Goal: Task Accomplishment & Management: Use online tool/utility

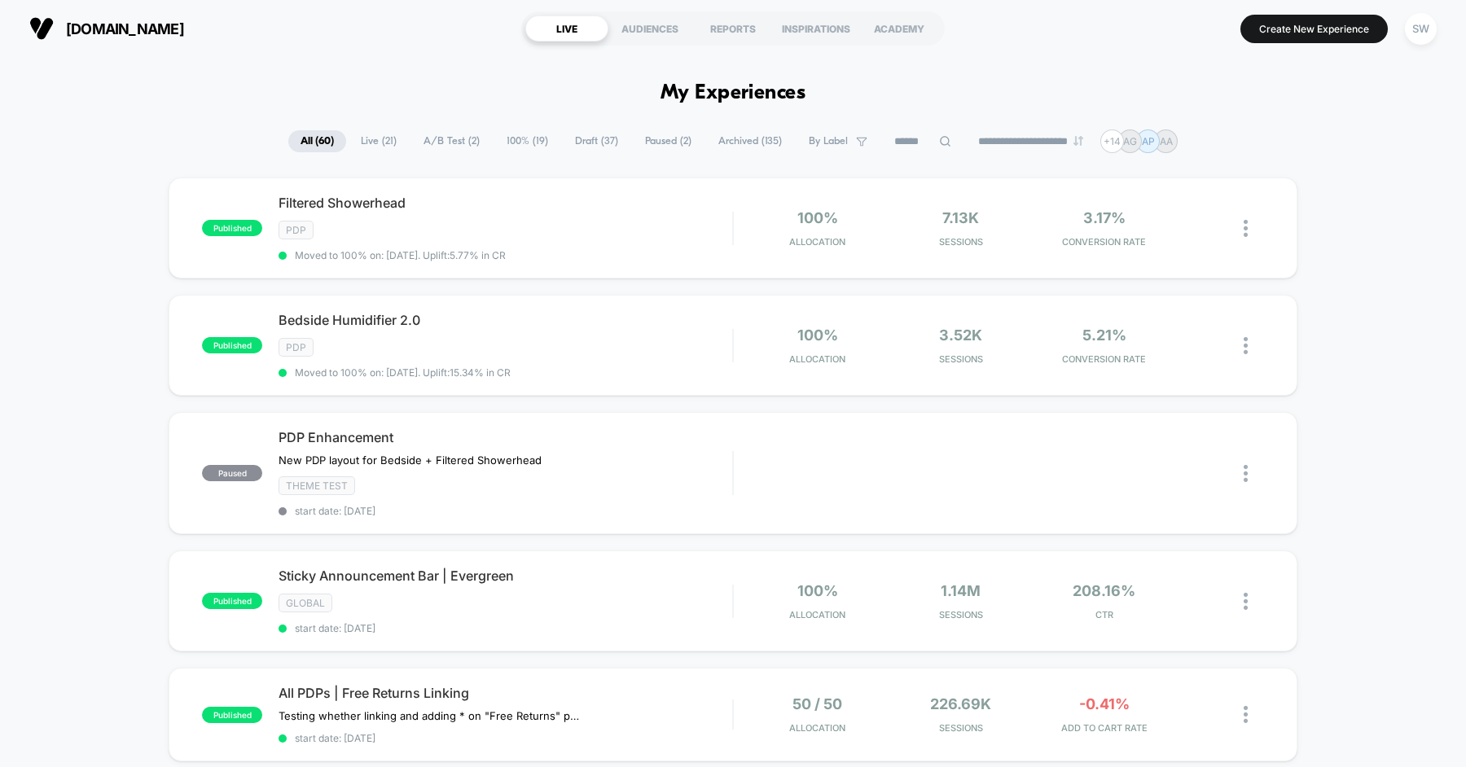
click at [580, 136] on span "Draft ( 37 )" at bounding box center [597, 141] width 68 height 22
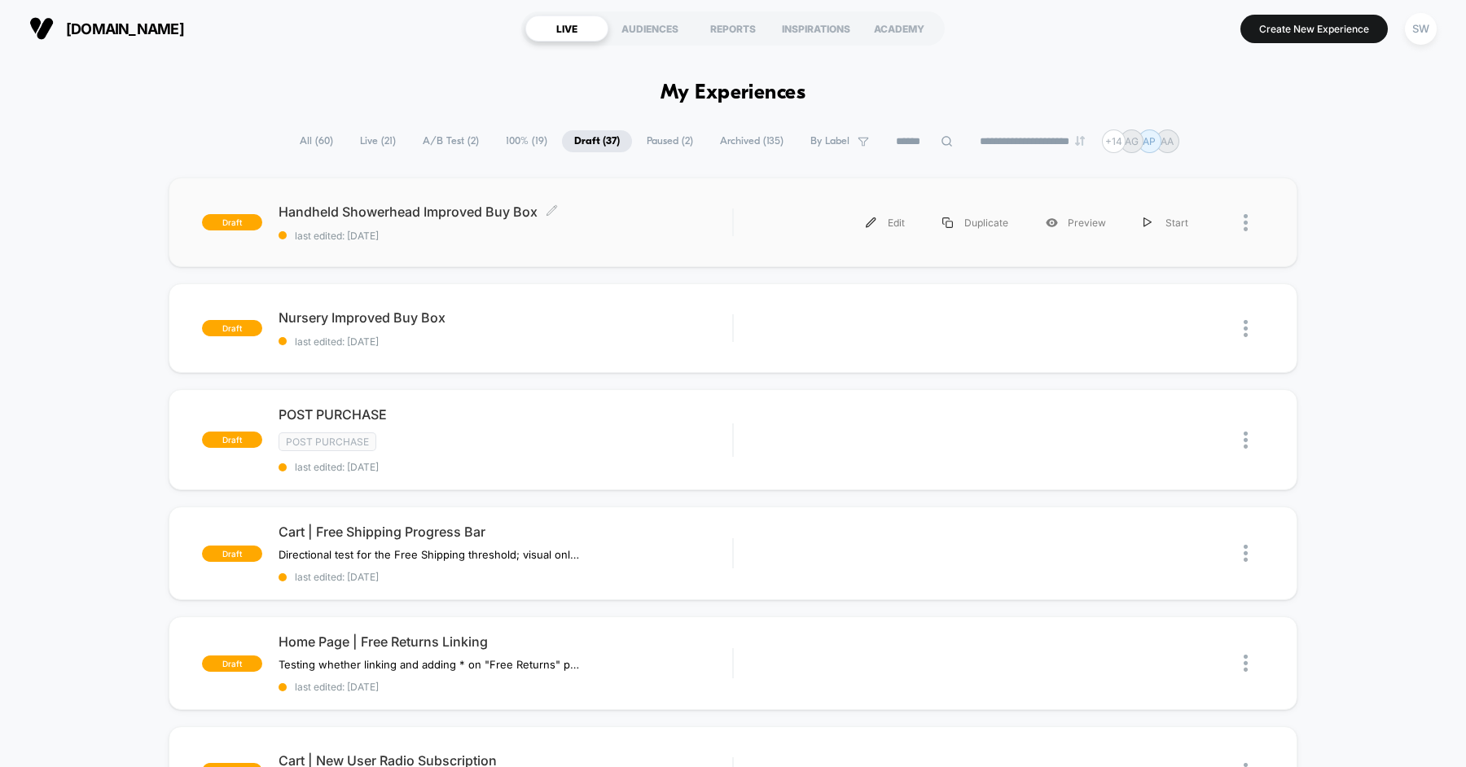
click at [610, 213] on span "Handheld Showerhead Improved Buy Box Click to edit experience details" at bounding box center [506, 212] width 454 height 16
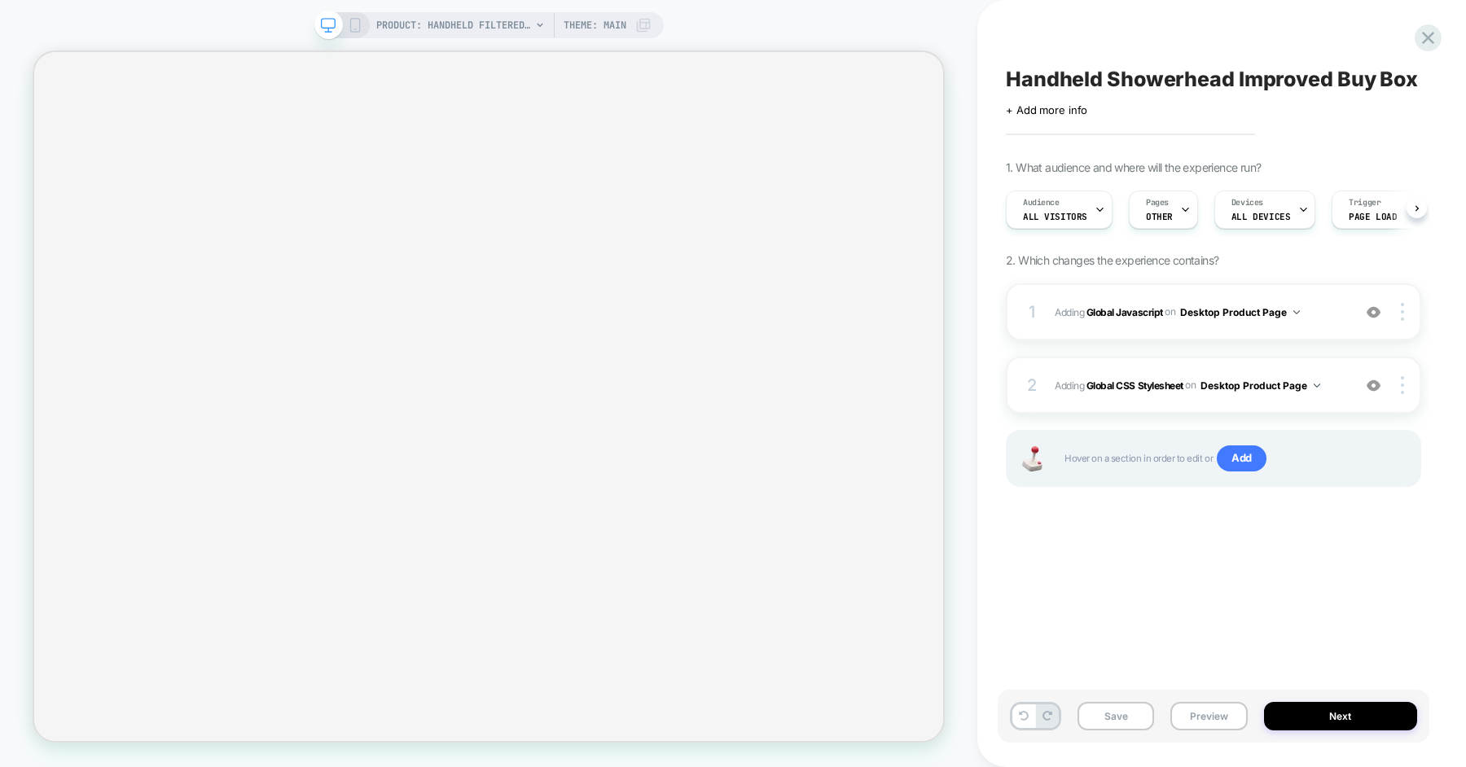
scroll to position [0, 1]
click at [469, 22] on span "PRODUCT: Handheld Filtered Showerhead" at bounding box center [453, 25] width 155 height 26
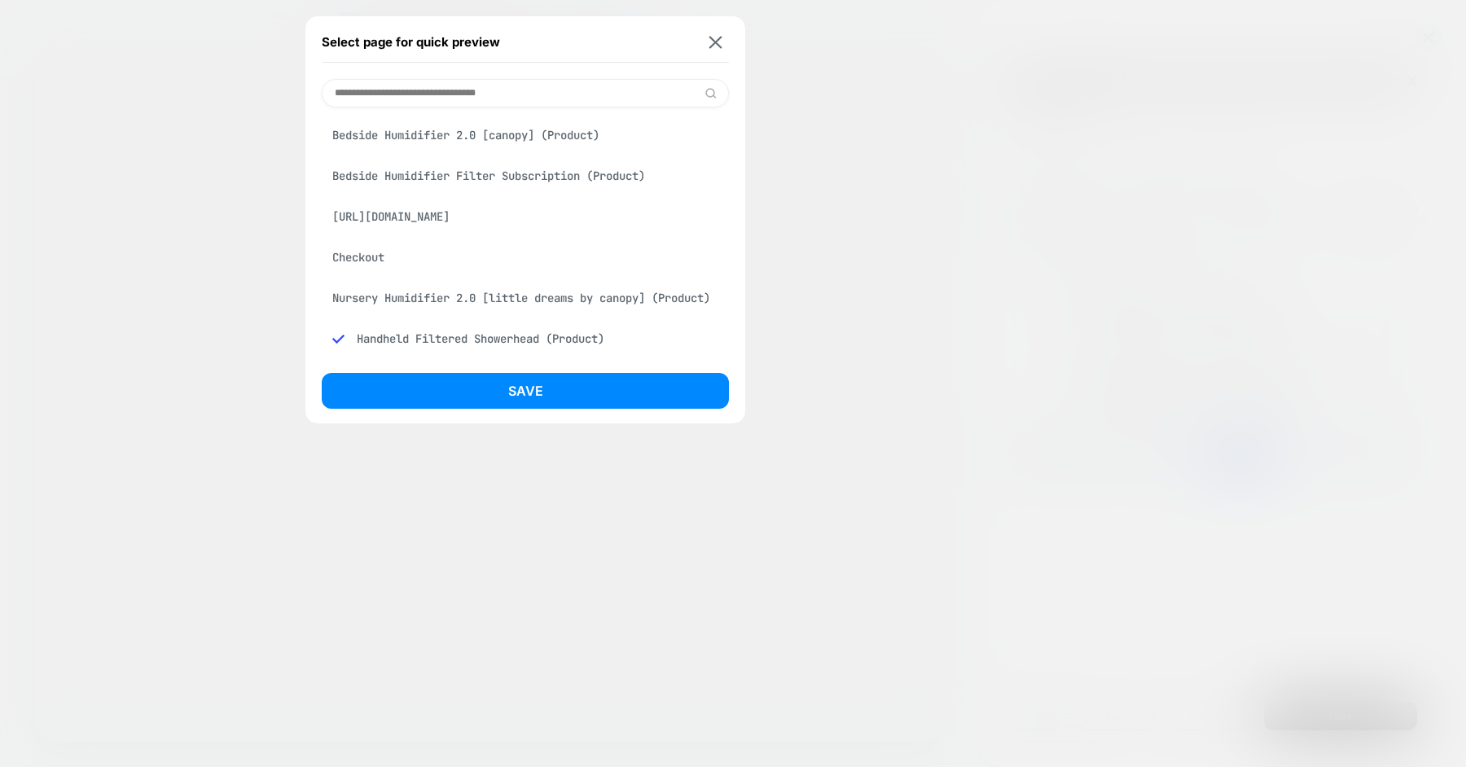
scroll to position [54, 0]
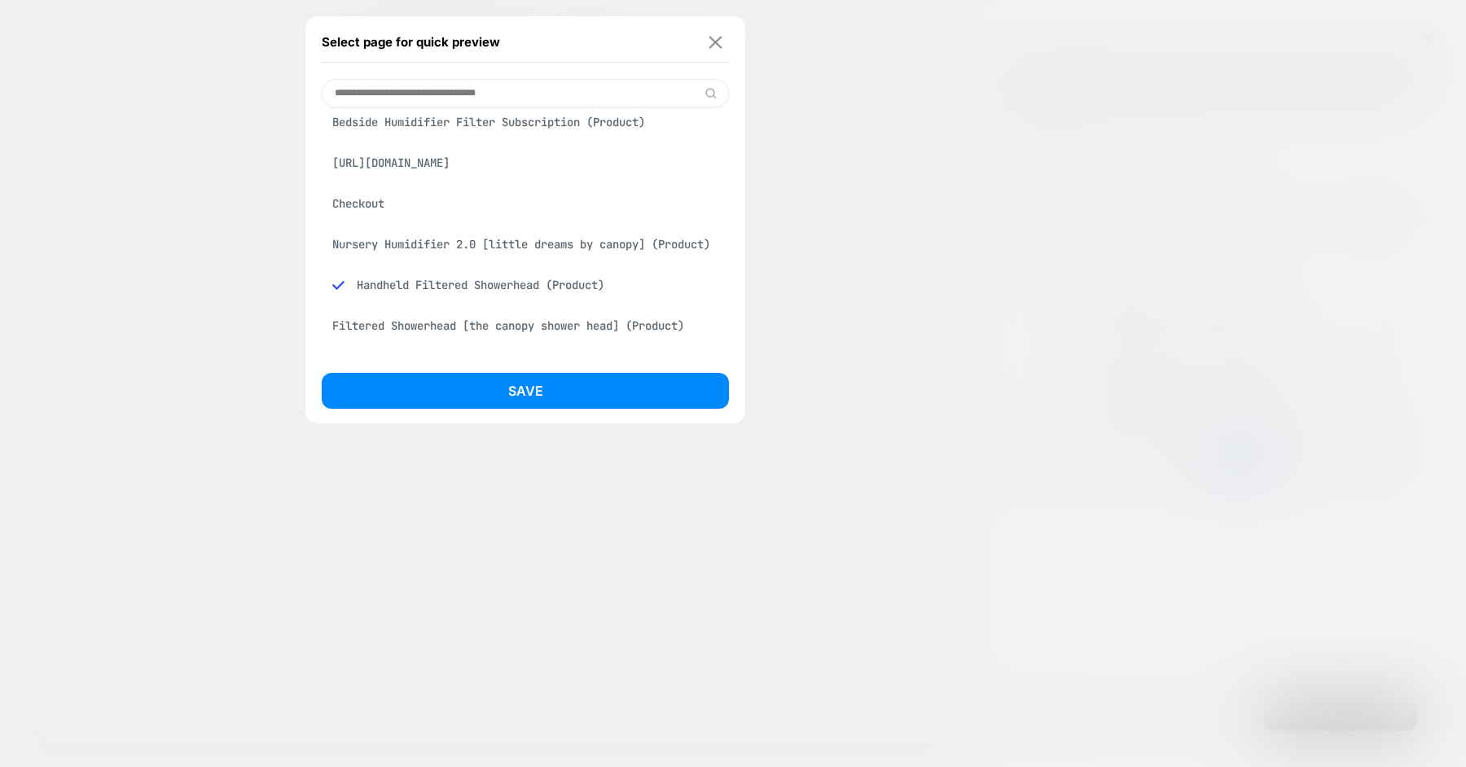
click at [716, 36] on img at bounding box center [715, 42] width 13 height 12
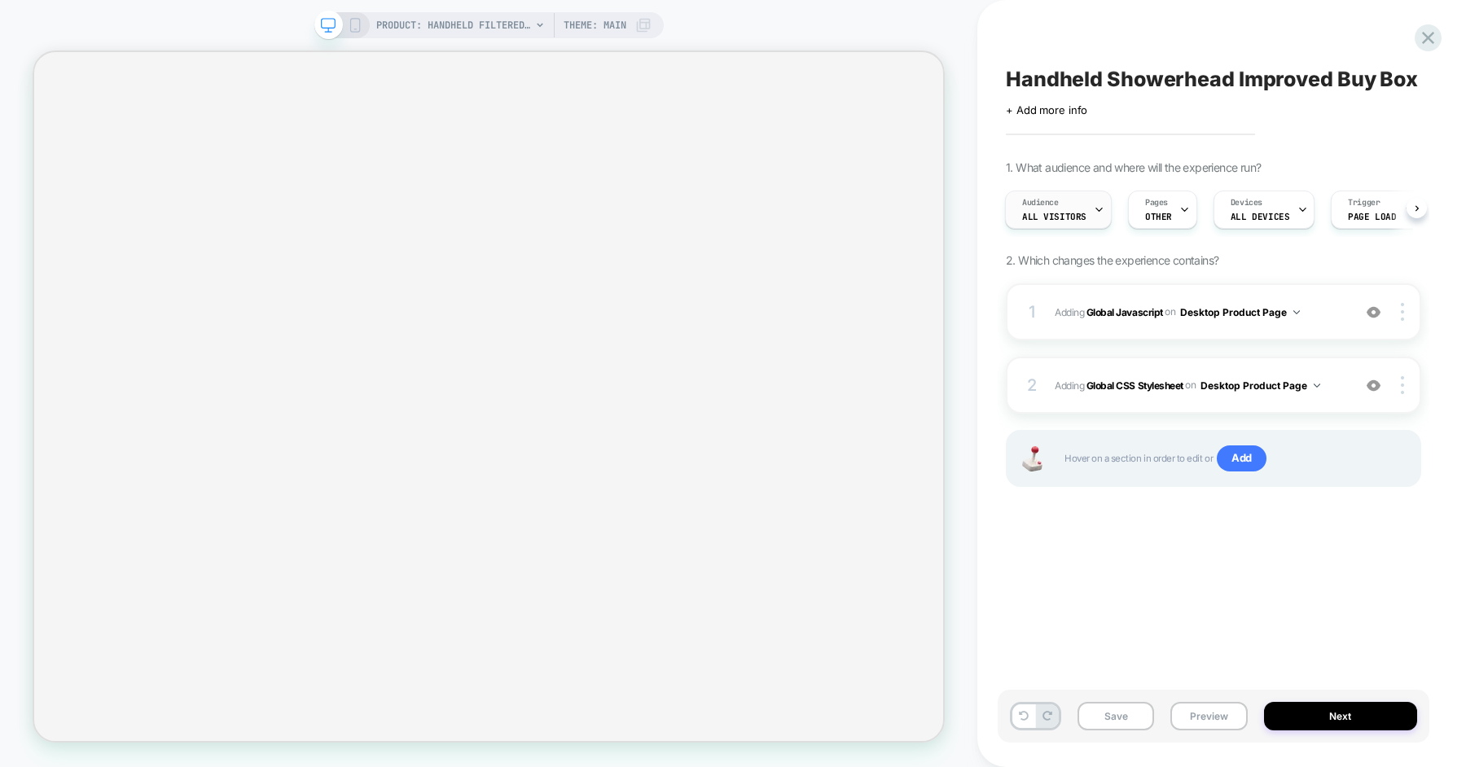
scroll to position [0, 51]
click at [1130, 213] on icon at bounding box center [1134, 209] width 11 height 11
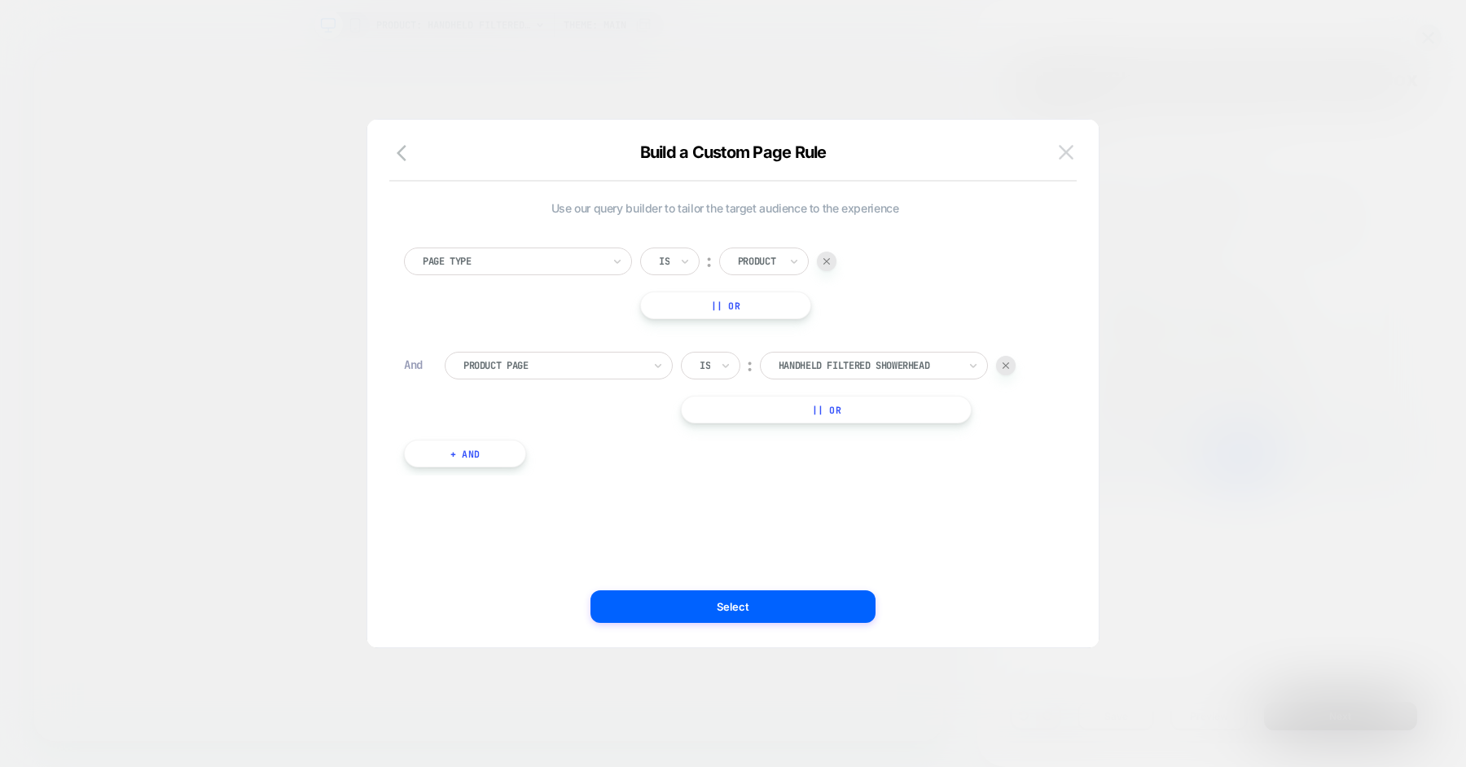
click at [1076, 159] on button at bounding box center [1066, 152] width 24 height 24
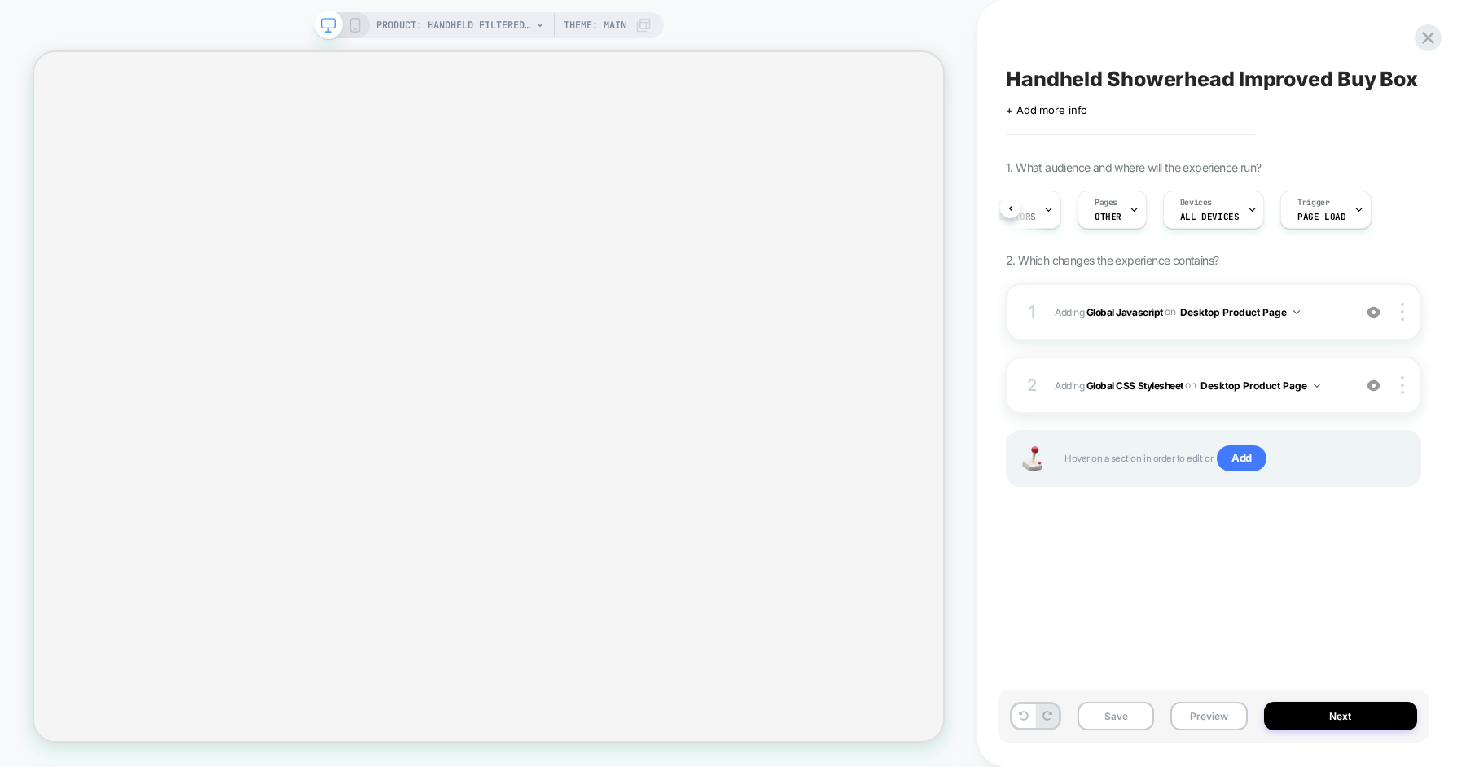
click at [1321, 309] on span "Adding Global Javascript on Desktop Product Page" at bounding box center [1199, 312] width 289 height 20
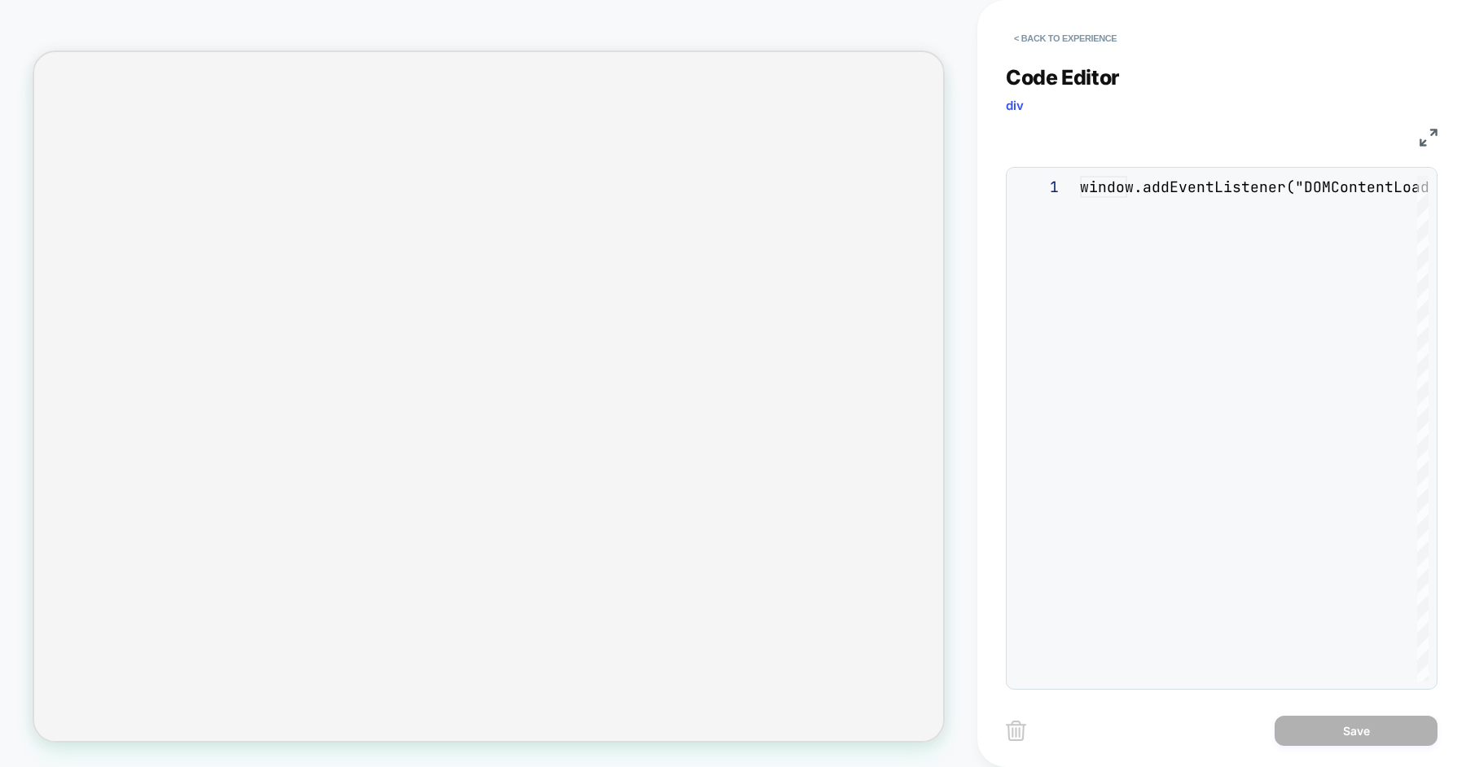
scroll to position [220, 0]
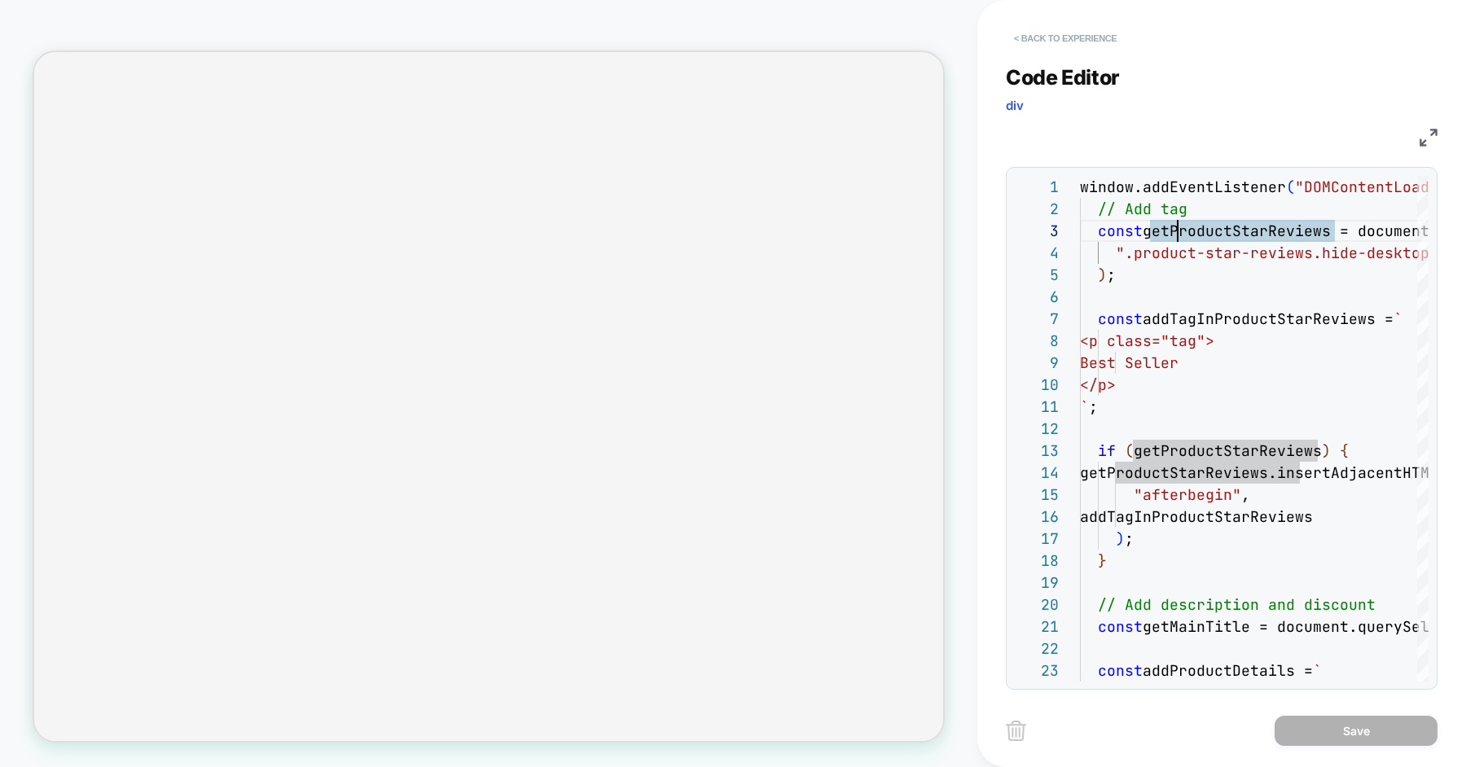
click at [1076, 32] on button "< Back to experience" at bounding box center [1065, 38] width 119 height 26
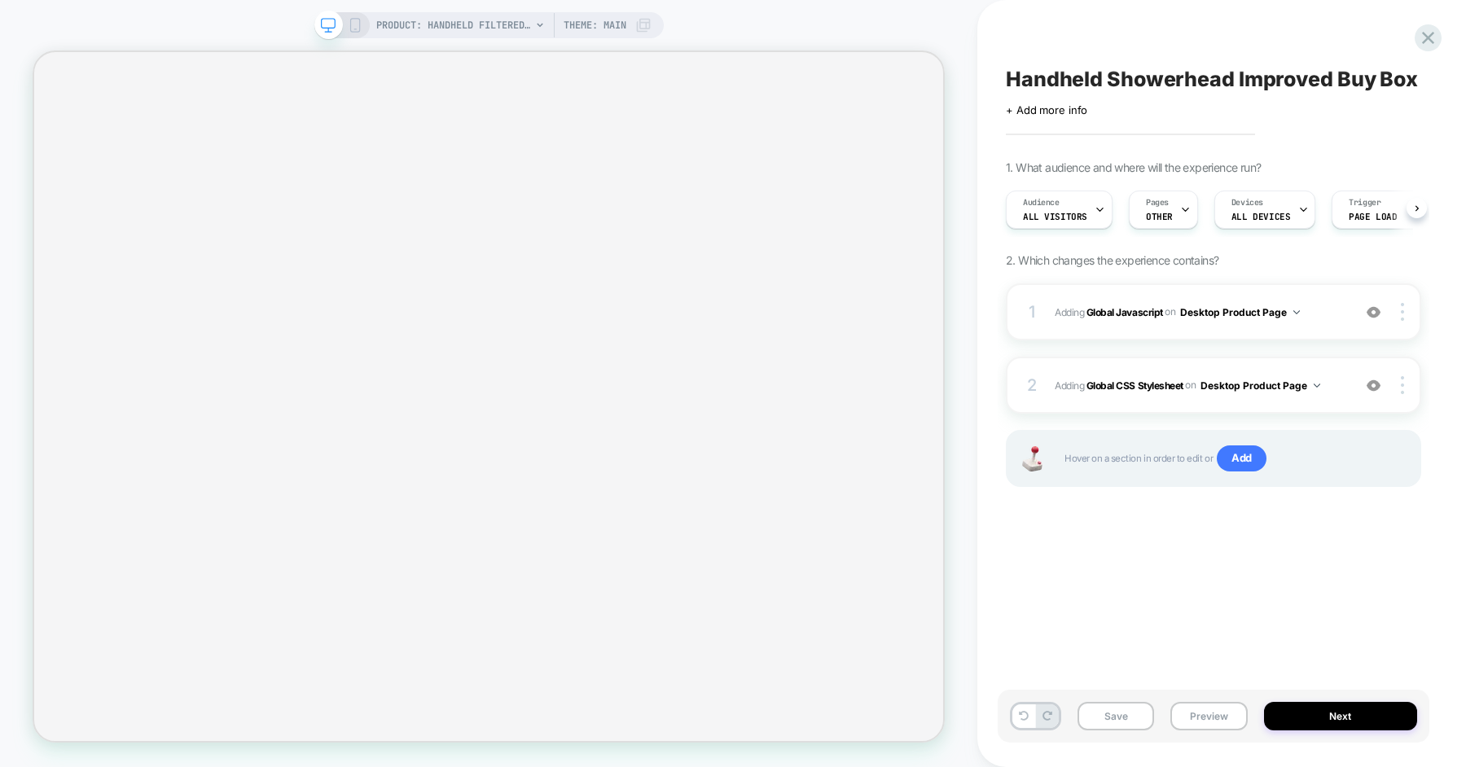
scroll to position [0, 1]
